Goal: Task Accomplishment & Management: Manage account settings

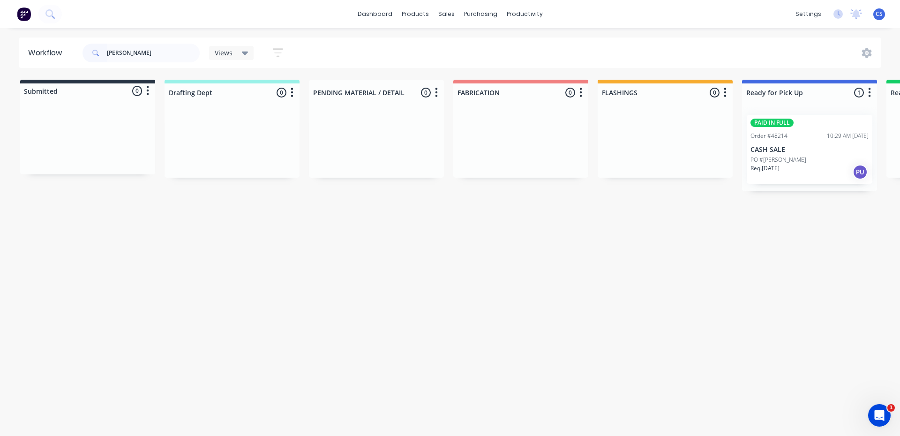
type input "[PERSON_NAME]"
click at [793, 162] on p "PO #[PERSON_NAME]" at bounding box center [778, 160] width 56 height 8
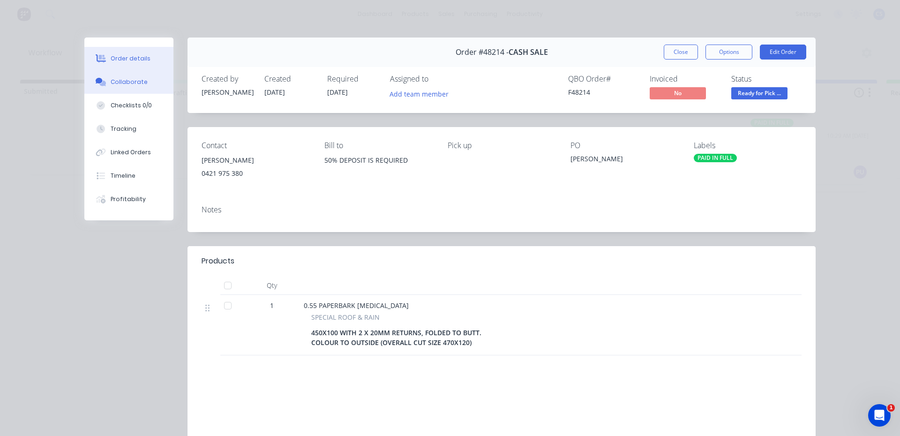
click at [119, 76] on button "Collaborate" at bounding box center [128, 81] width 89 height 23
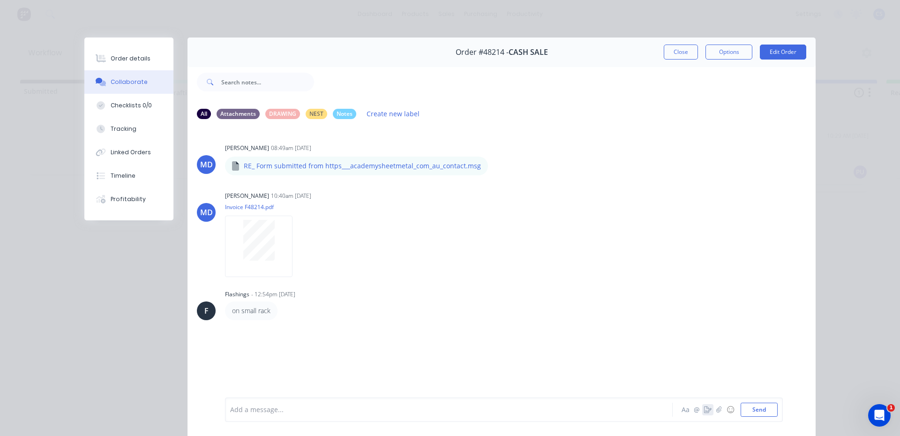
click at [707, 408] on icon "button" at bounding box center [707, 409] width 7 height 7
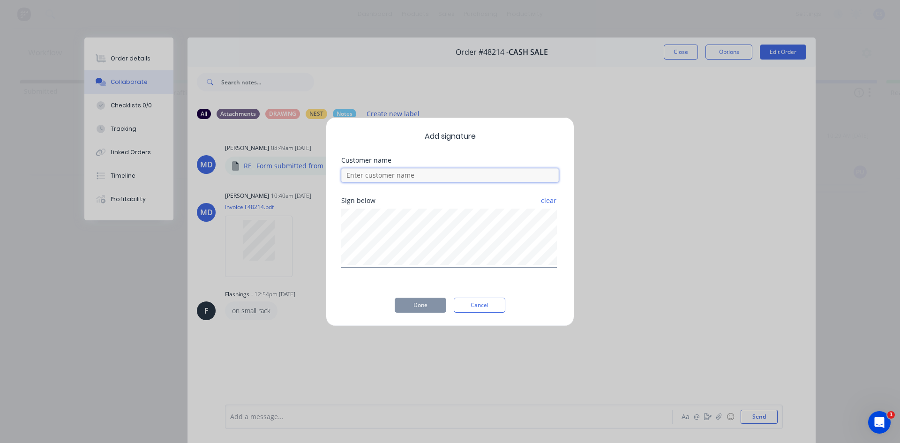
click at [404, 181] on input at bounding box center [449, 175] width 217 height 14
type input "[PERSON_NAME]"
click at [420, 309] on button "Done" at bounding box center [421, 305] width 52 height 15
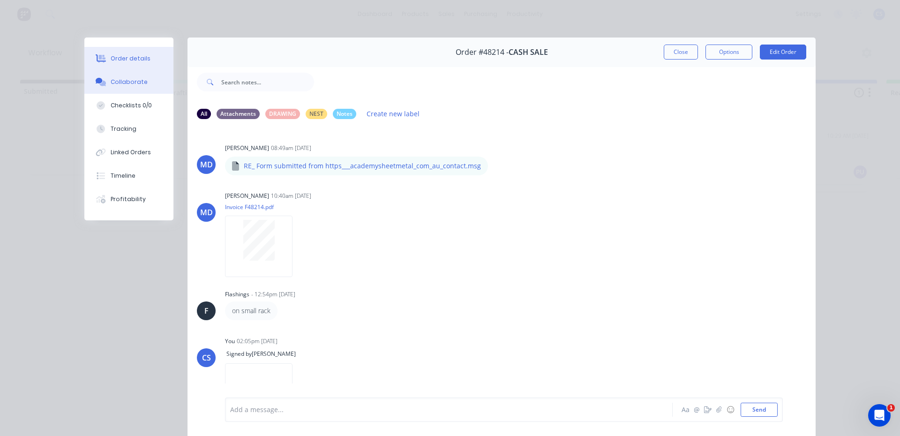
click at [142, 62] on div "Order details" at bounding box center [131, 58] width 40 height 8
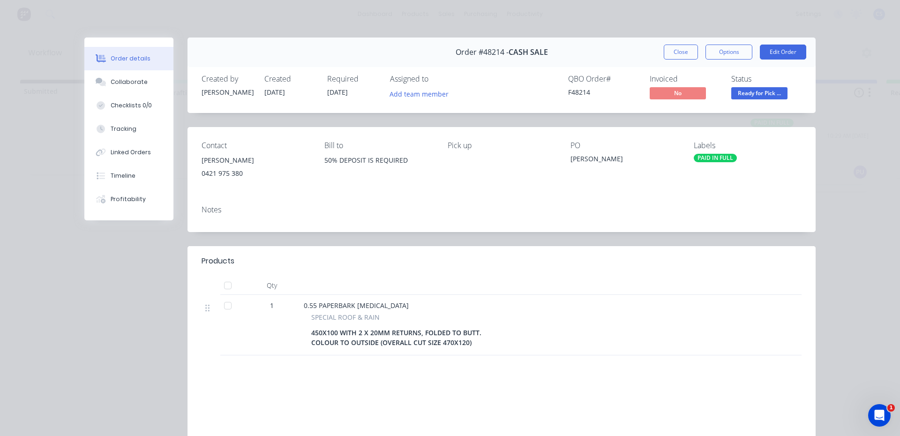
click at [758, 90] on span "Ready for Pick ..." at bounding box center [759, 93] width 56 height 12
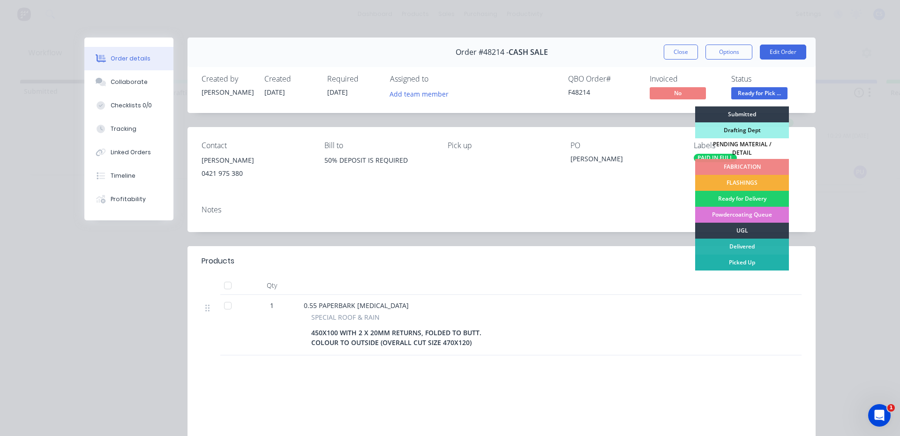
click at [764, 264] on div "Picked Up" at bounding box center [742, 262] width 94 height 16
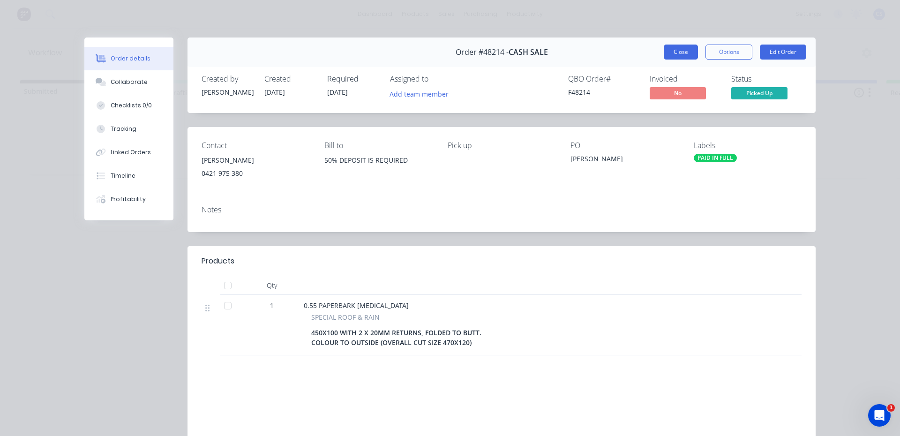
click at [670, 56] on button "Close" at bounding box center [680, 52] width 34 height 15
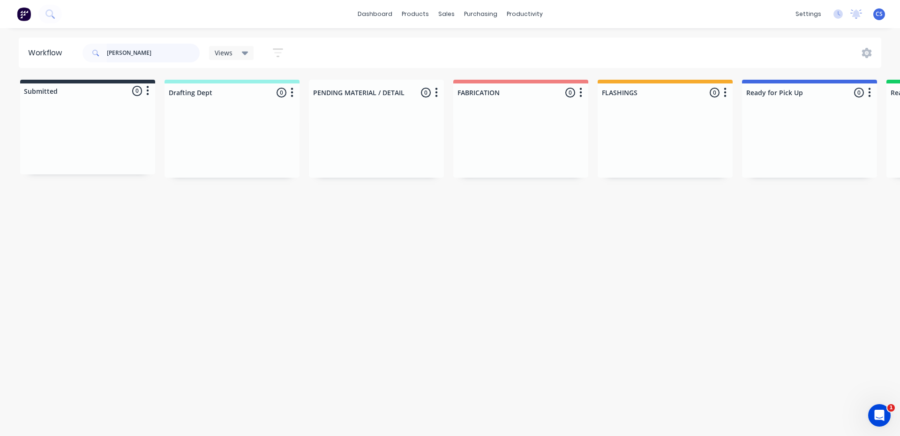
drag, startPoint x: 123, startPoint y: 53, endPoint x: 89, endPoint y: 56, distance: 33.8
click at [89, 56] on div "[PERSON_NAME]" at bounding box center [140, 53] width 117 height 19
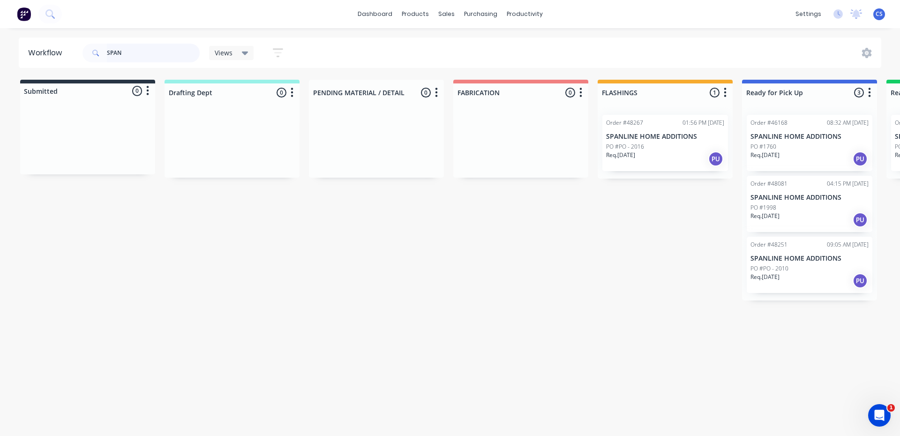
type input "SPAN"
click at [788, 278] on div "Req. [DATE] PU" at bounding box center [809, 281] width 118 height 16
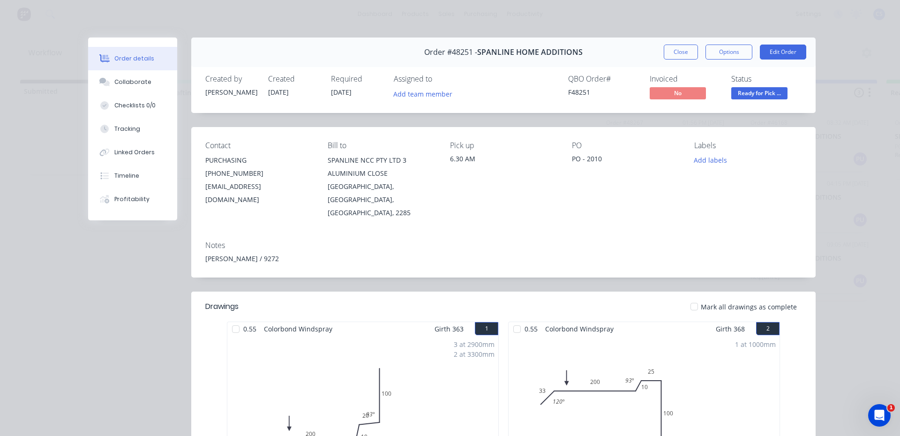
click at [694, 54] on div "Close Options Edit Order" at bounding box center [734, 52] width 142 height 15
click at [690, 53] on button "Close" at bounding box center [680, 52] width 34 height 15
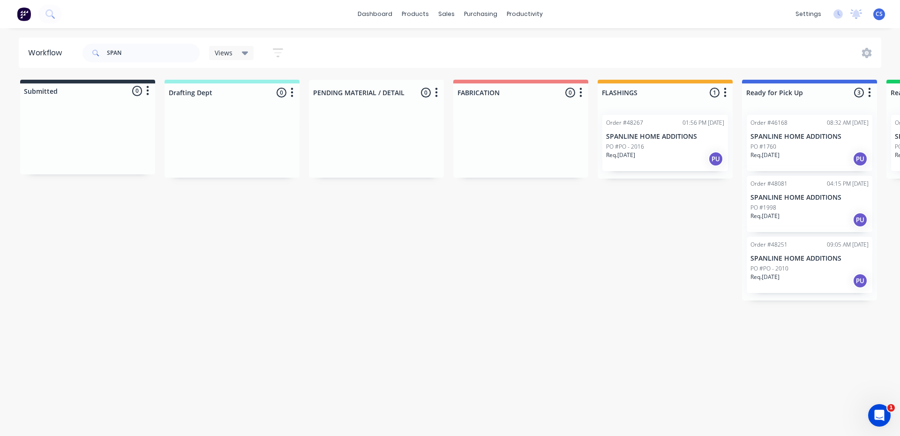
click at [783, 200] on p "SPANLINE HOME ADDITIONS" at bounding box center [809, 198] width 118 height 8
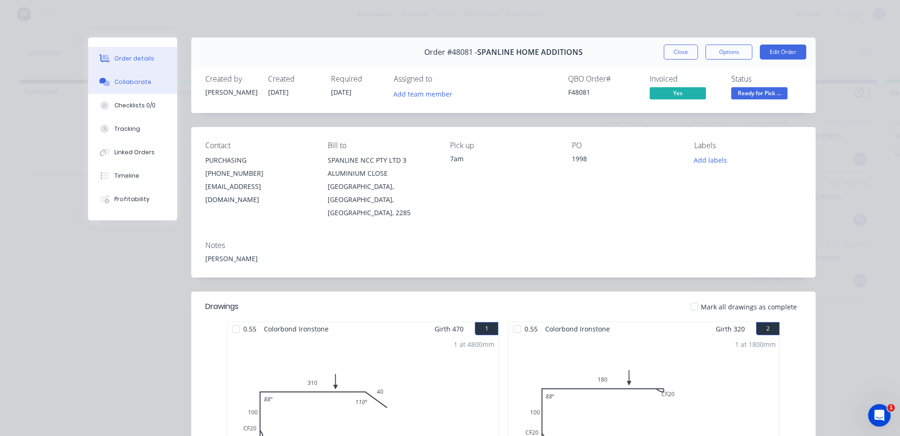
click at [119, 82] on div "Collaborate" at bounding box center [132, 82] width 37 height 8
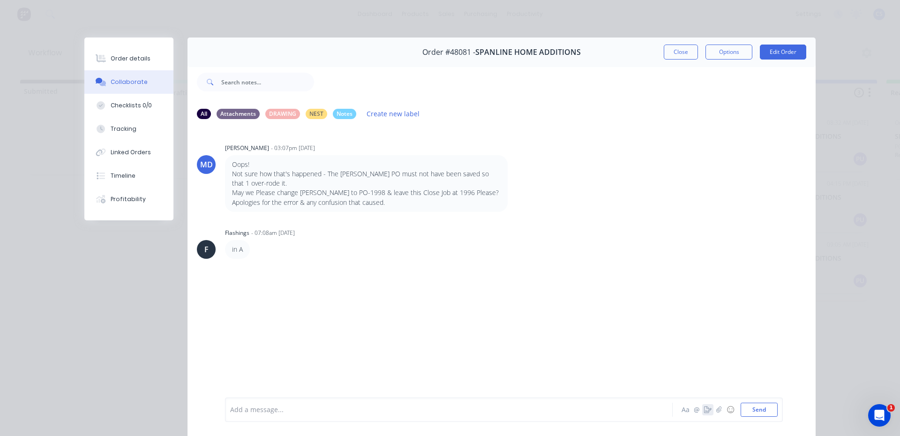
click at [704, 407] on icon "button" at bounding box center [707, 409] width 7 height 7
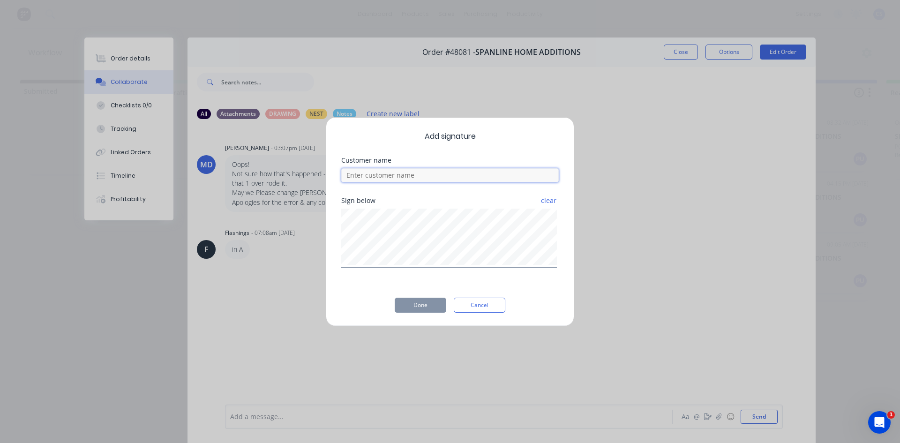
click at [381, 178] on input at bounding box center [449, 175] width 217 height 14
type input "BEN"
click at [420, 310] on button "Done" at bounding box center [421, 305] width 52 height 15
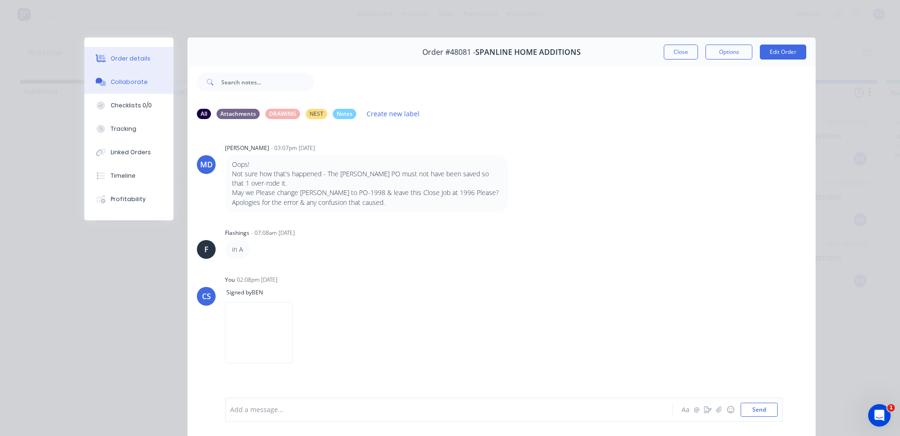
click at [161, 66] on button "Order details" at bounding box center [128, 58] width 89 height 23
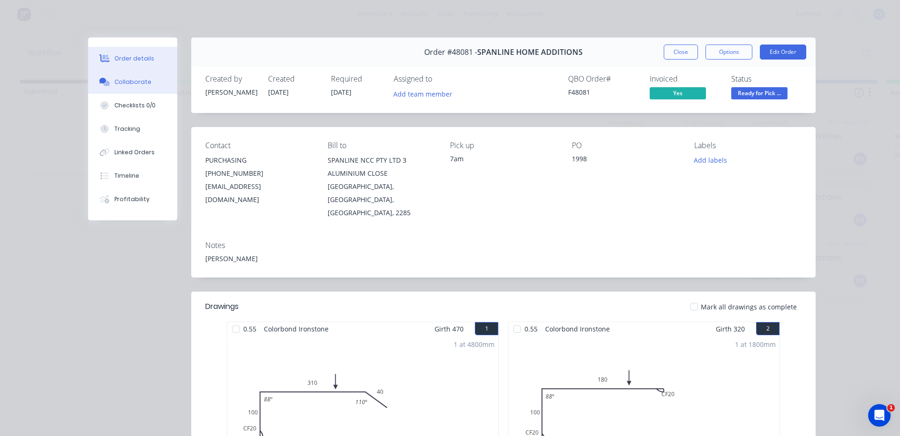
click at [104, 77] on button "Collaborate" at bounding box center [132, 81] width 89 height 23
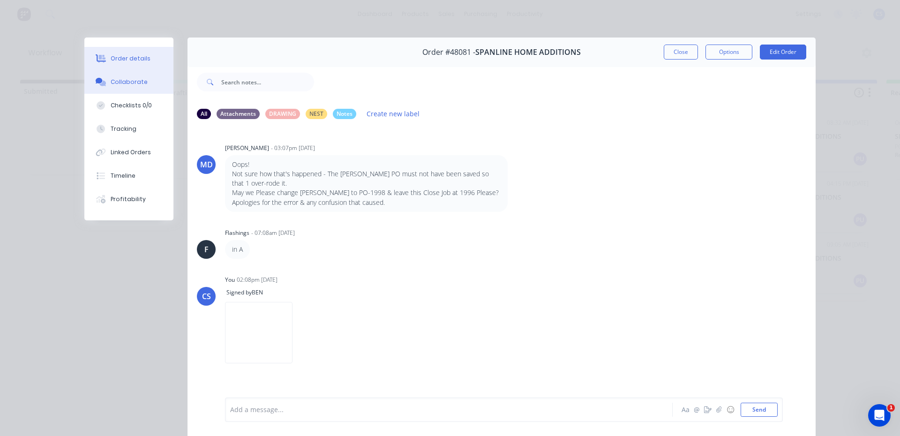
click at [143, 65] on button "Order details" at bounding box center [128, 58] width 89 height 23
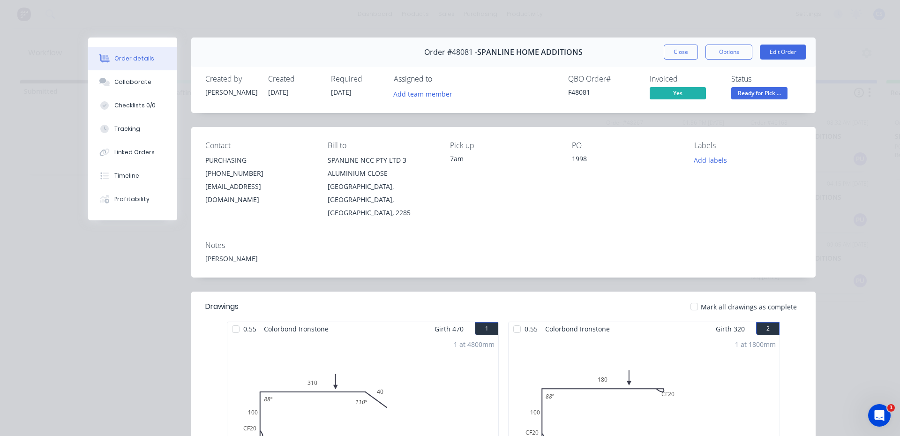
click at [753, 89] on span "Ready for Pick ..." at bounding box center [759, 93] width 56 height 12
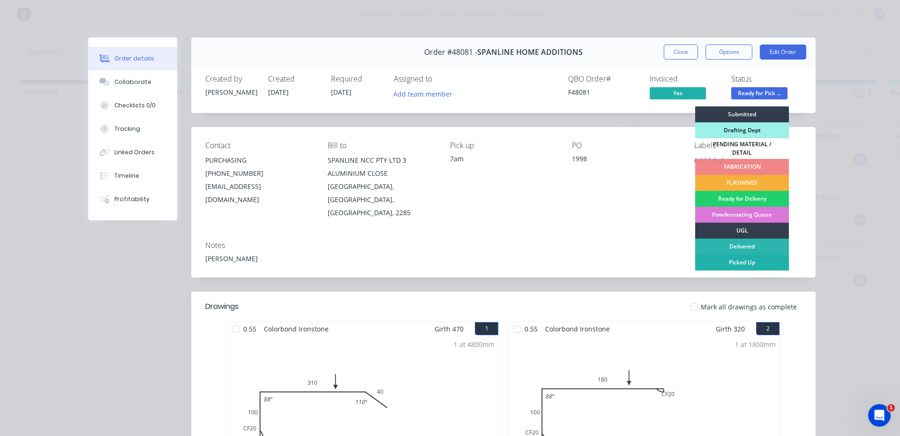
click at [731, 254] on div "Picked Up" at bounding box center [742, 262] width 94 height 16
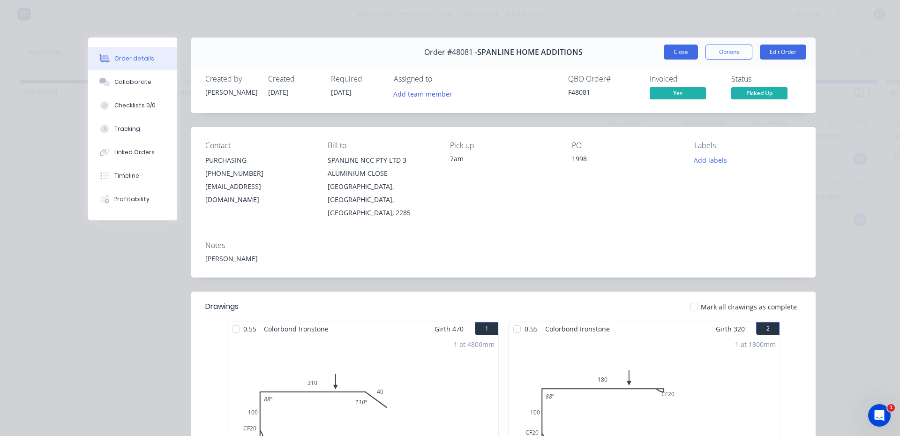
click at [681, 52] on button "Close" at bounding box center [680, 52] width 34 height 15
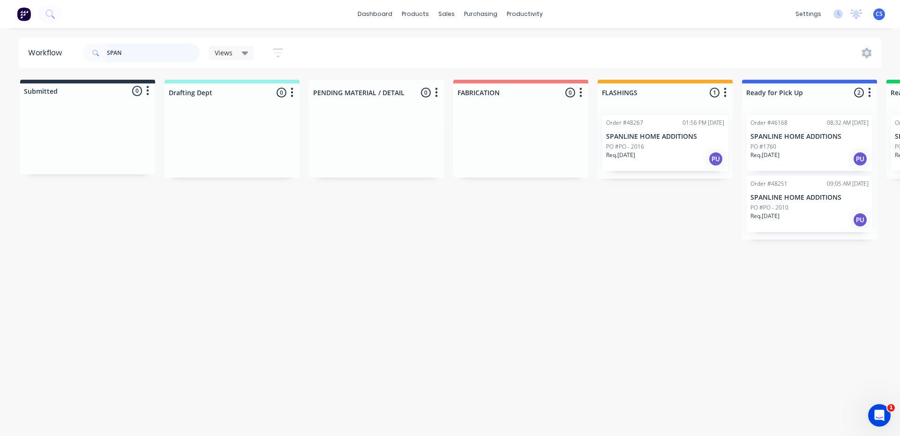
drag, startPoint x: 131, startPoint y: 52, endPoint x: 77, endPoint y: 79, distance: 59.9
click at [97, 53] on div "SPAN" at bounding box center [140, 53] width 117 height 19
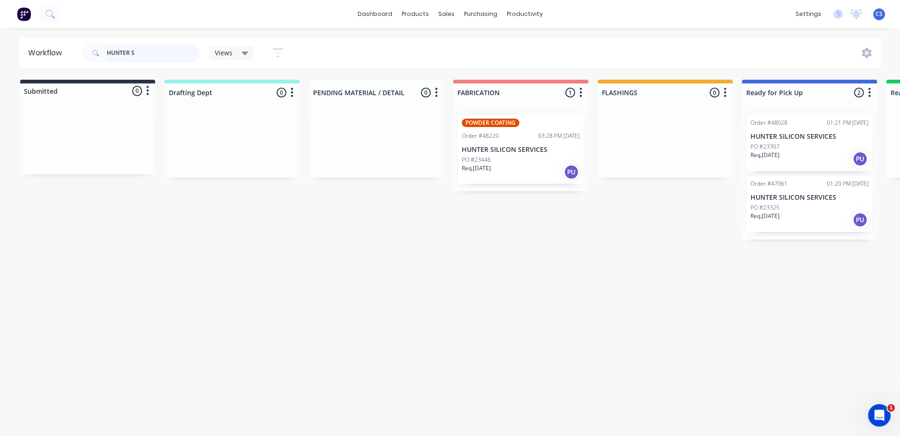
type input "HUNTER S"
click at [821, 206] on div "PO #23325" at bounding box center [809, 207] width 118 height 8
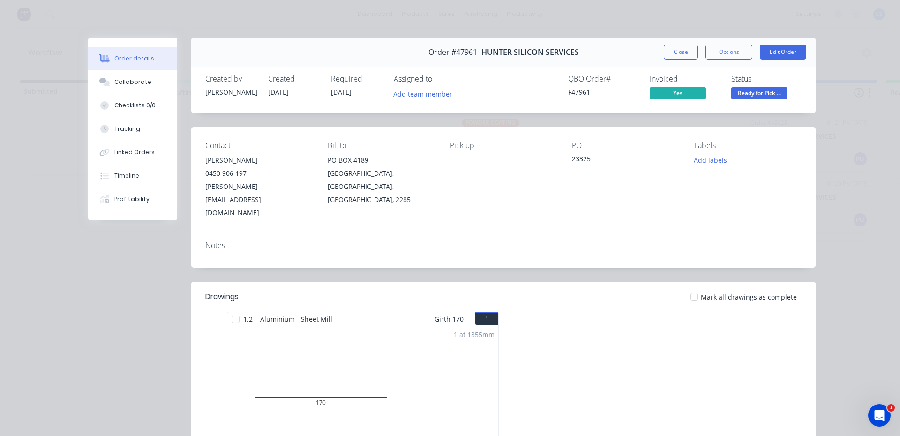
click at [700, 52] on div "Close Options Edit Order" at bounding box center [734, 52] width 142 height 15
click at [721, 53] on button "Options" at bounding box center [728, 52] width 47 height 15
click at [708, 110] on div "Delivery Docket" at bounding box center [703, 114] width 82 height 14
click at [708, 110] on div "Standard" at bounding box center [703, 114] width 82 height 14
click at [97, 79] on div at bounding box center [104, 82] width 14 height 8
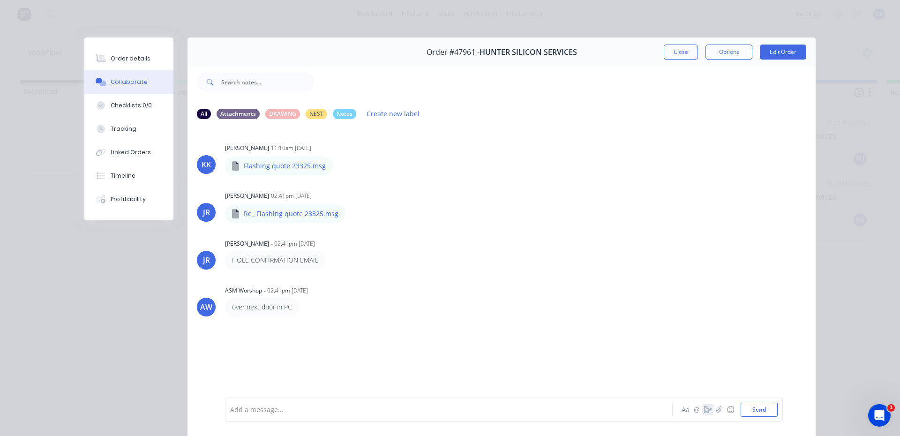
click at [705, 414] on button "button" at bounding box center [707, 409] width 11 height 11
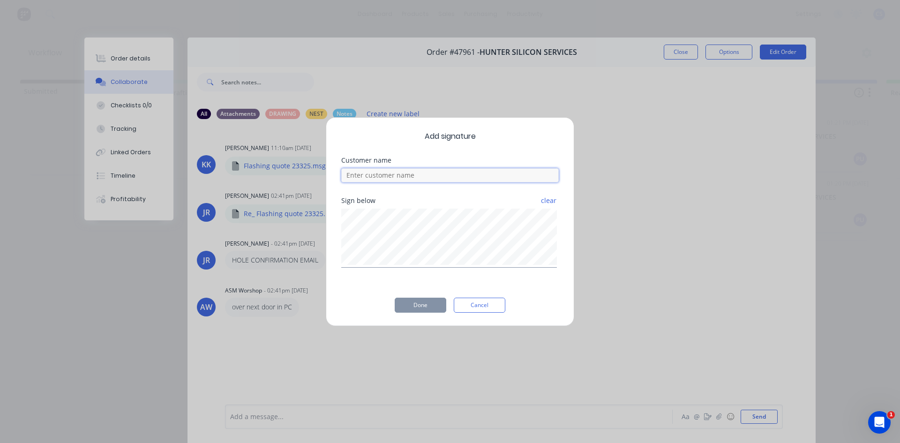
click at [368, 170] on input at bounding box center [449, 175] width 217 height 14
type input "[PERSON_NAME]"
click at [434, 304] on button "Done" at bounding box center [421, 305] width 52 height 15
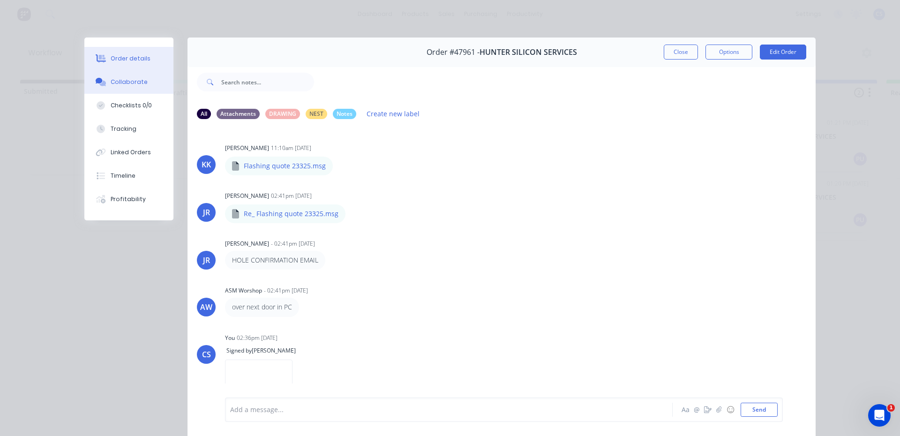
click at [139, 54] on button "Order details" at bounding box center [128, 58] width 89 height 23
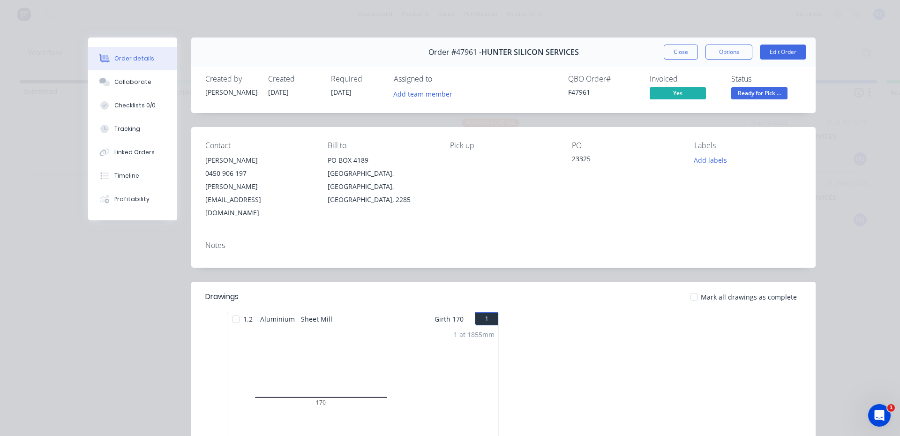
click at [766, 97] on span "Ready for Pick ..." at bounding box center [759, 93] width 56 height 12
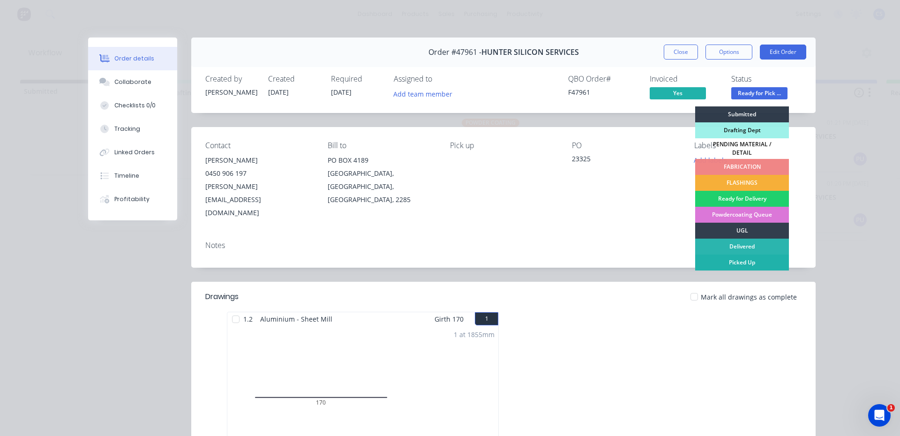
click at [730, 254] on div "Picked Up" at bounding box center [742, 262] width 94 height 16
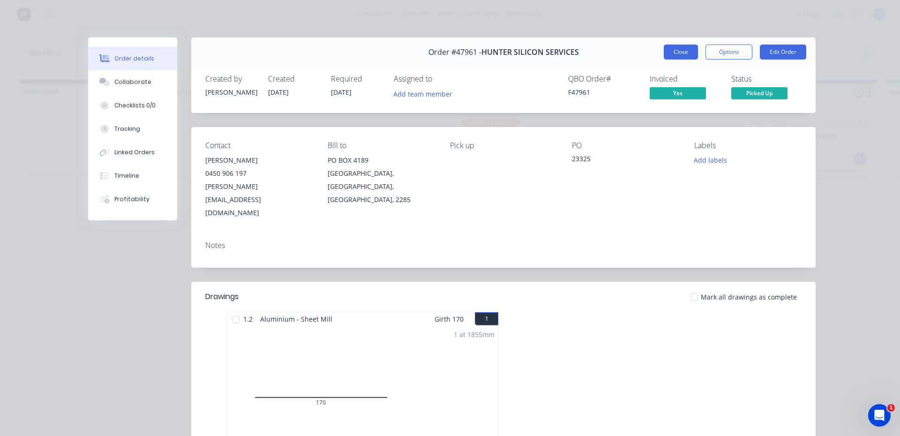
click at [677, 51] on button "Close" at bounding box center [680, 52] width 34 height 15
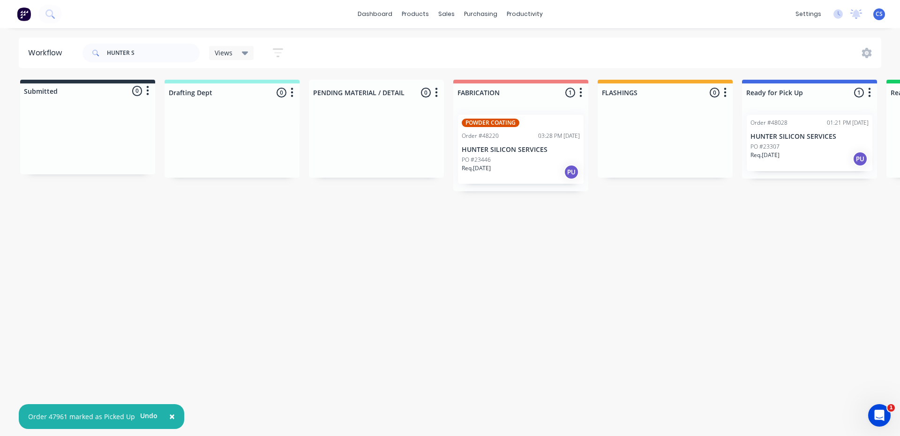
click at [790, 159] on div "Req. [DATE] PU" at bounding box center [809, 159] width 118 height 16
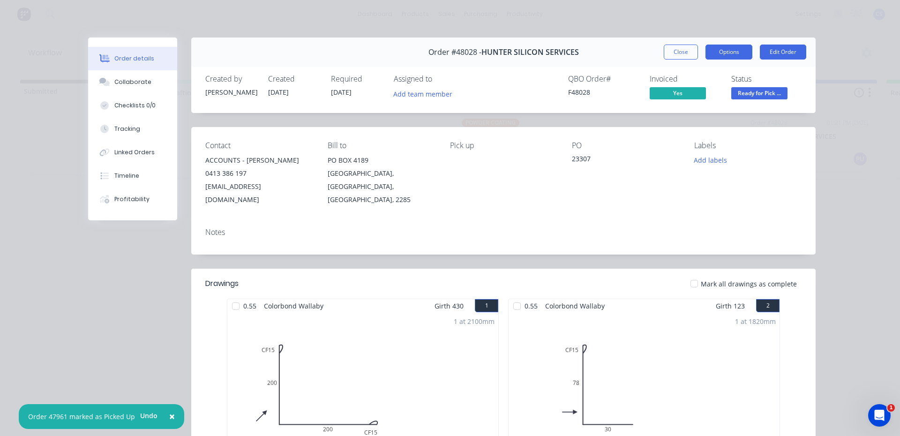
click at [720, 57] on button "Options" at bounding box center [728, 52] width 47 height 15
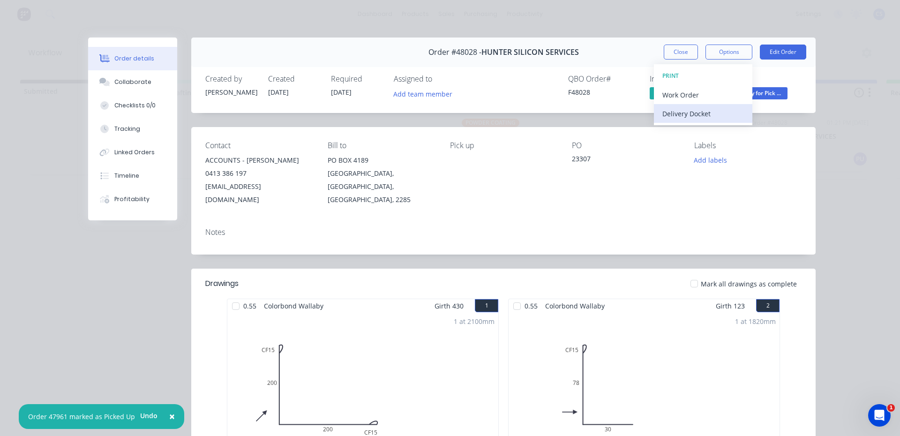
click at [704, 112] on div "Delivery Docket" at bounding box center [703, 114] width 82 height 14
click at [704, 112] on div "Standard" at bounding box center [703, 114] width 82 height 14
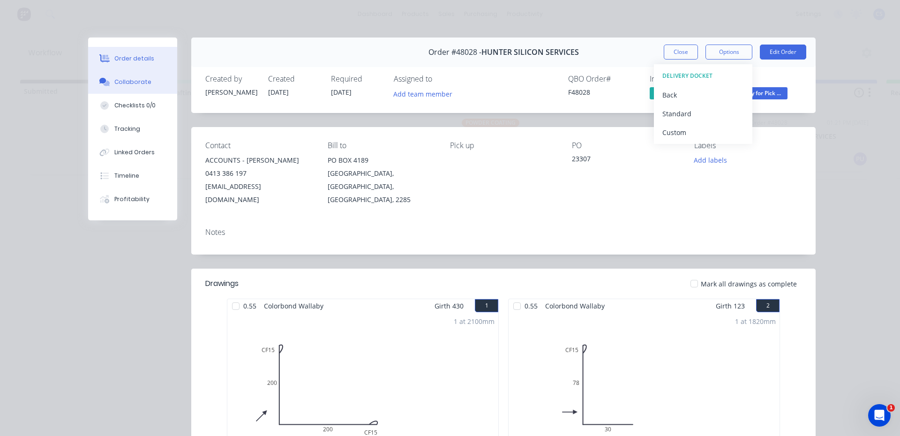
click at [114, 80] on div "Collaborate" at bounding box center [132, 82] width 37 height 8
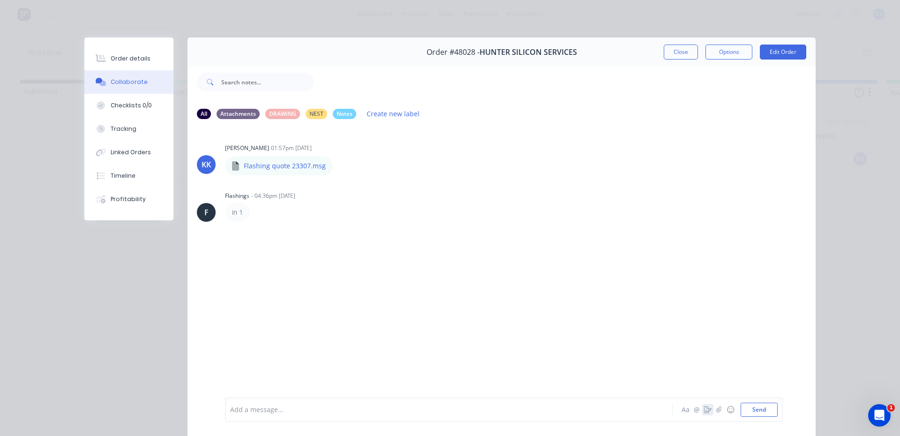
click at [702, 413] on button "button" at bounding box center [707, 409] width 11 height 11
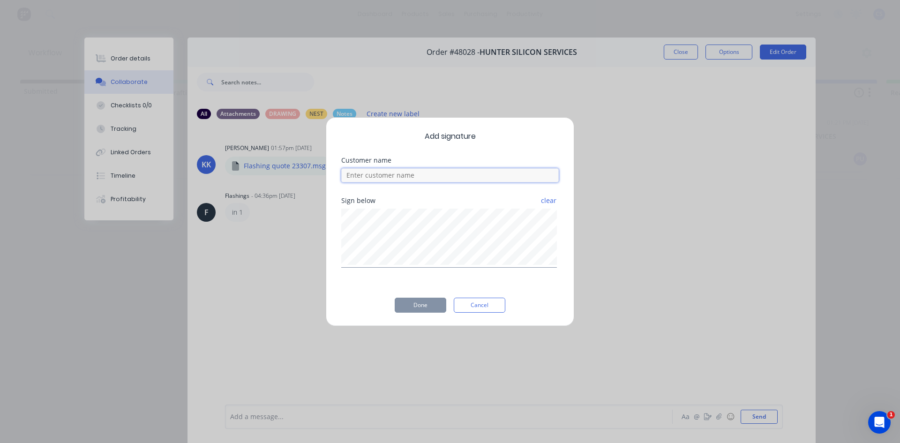
click at [467, 177] on input at bounding box center [449, 175] width 217 height 14
type input "[PERSON_NAME]"
click at [431, 304] on button "Done" at bounding box center [421, 305] width 52 height 15
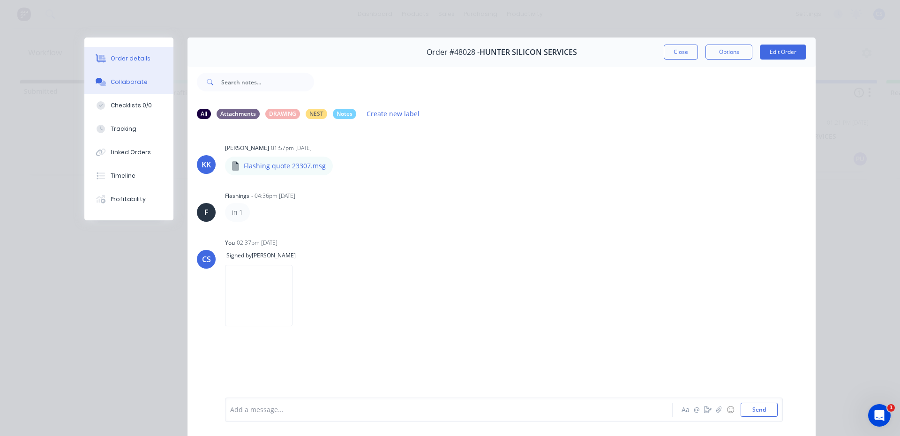
click at [110, 54] on button "Order details" at bounding box center [128, 58] width 89 height 23
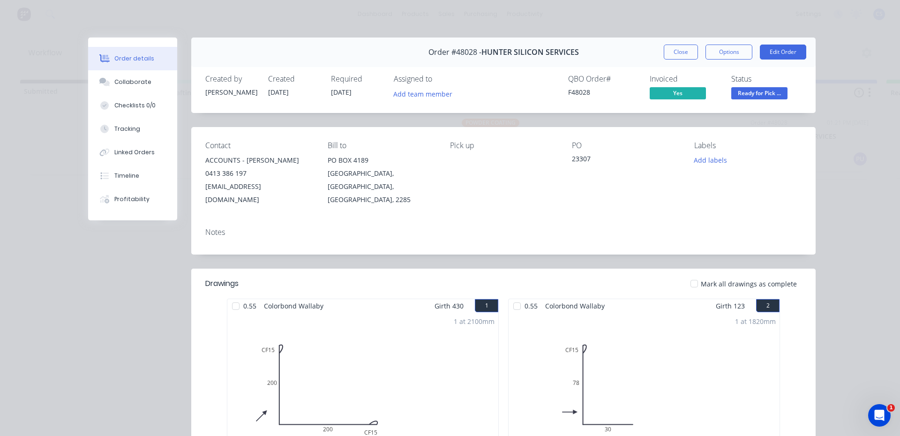
click at [764, 84] on div "Status Ready for Pick ..." at bounding box center [766, 88] width 70 height 27
click at [763, 91] on span "Ready for Pick ..." at bounding box center [759, 93] width 56 height 12
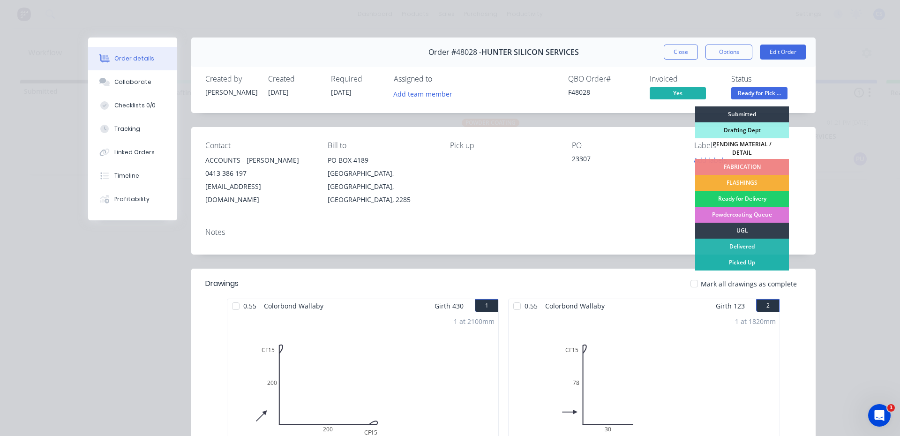
click at [738, 263] on div "Picked Up" at bounding box center [742, 262] width 94 height 16
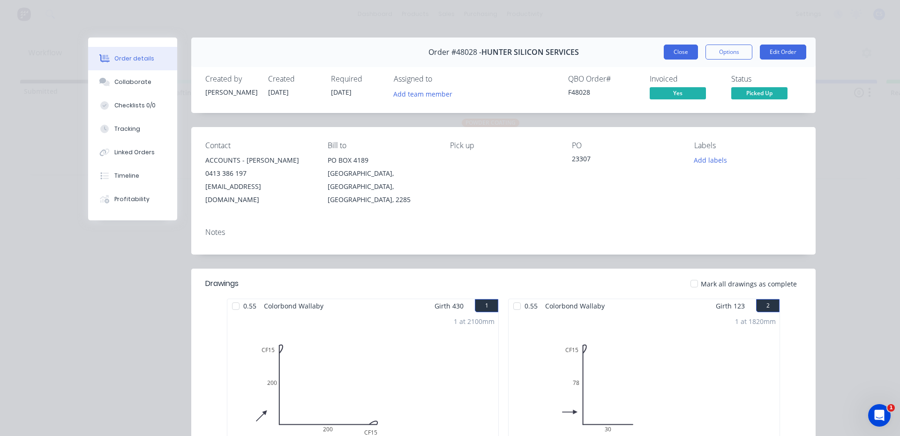
click at [684, 58] on button "Close" at bounding box center [680, 52] width 34 height 15
